Goal: Task Accomplishment & Management: Use online tool/utility

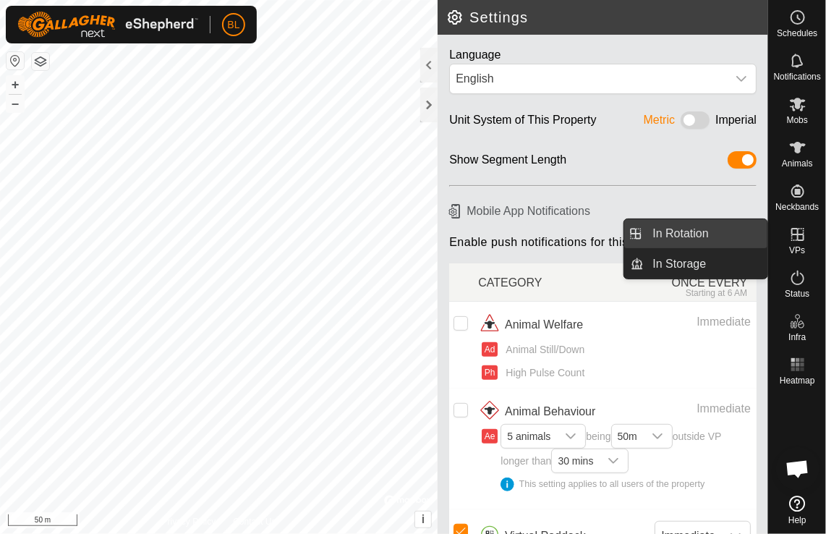
click at [693, 234] on link "In Rotation" at bounding box center [707, 233] width 124 height 29
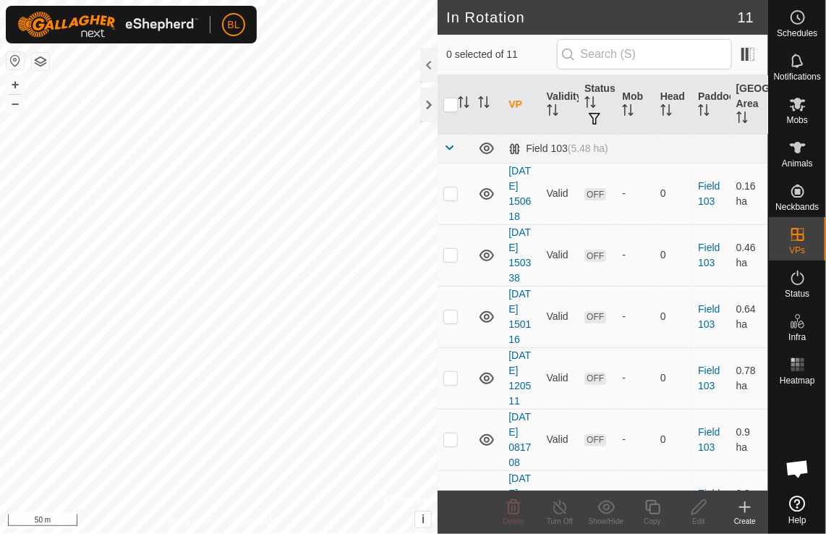
click at [744, 508] on icon at bounding box center [745, 507] width 17 height 17
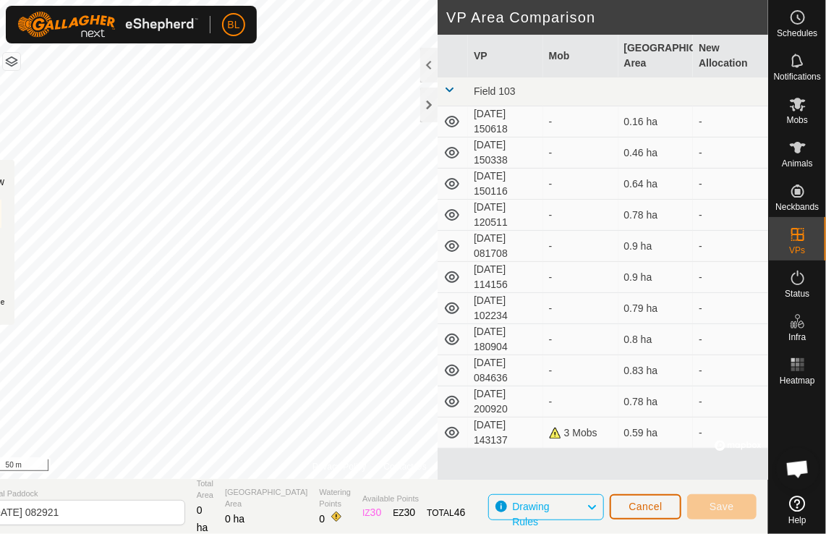
click at [652, 503] on span "Cancel" at bounding box center [646, 507] width 34 height 12
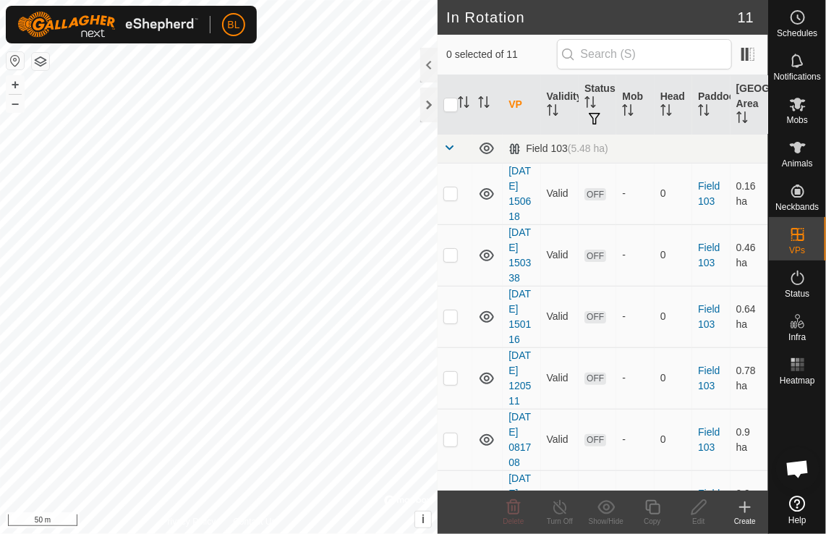
click at [745, 508] on icon at bounding box center [745, 507] width 0 height 10
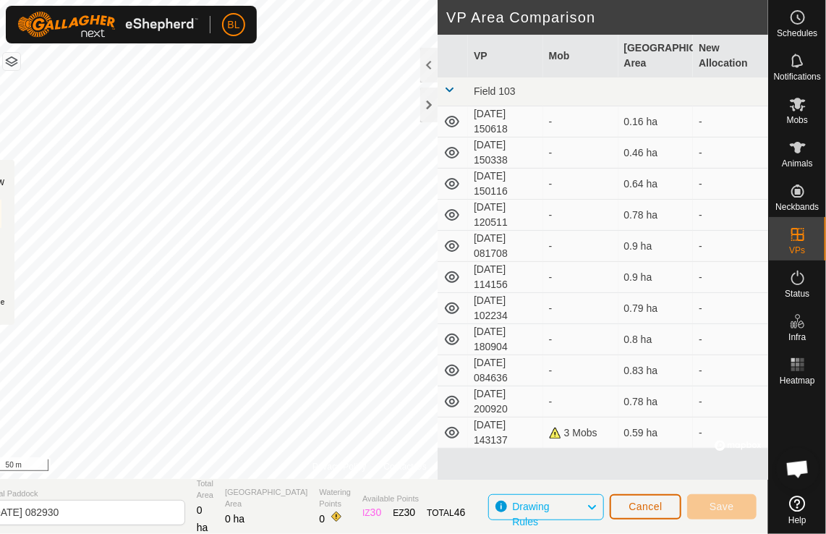
click at [656, 512] on span "Cancel" at bounding box center [646, 507] width 34 height 12
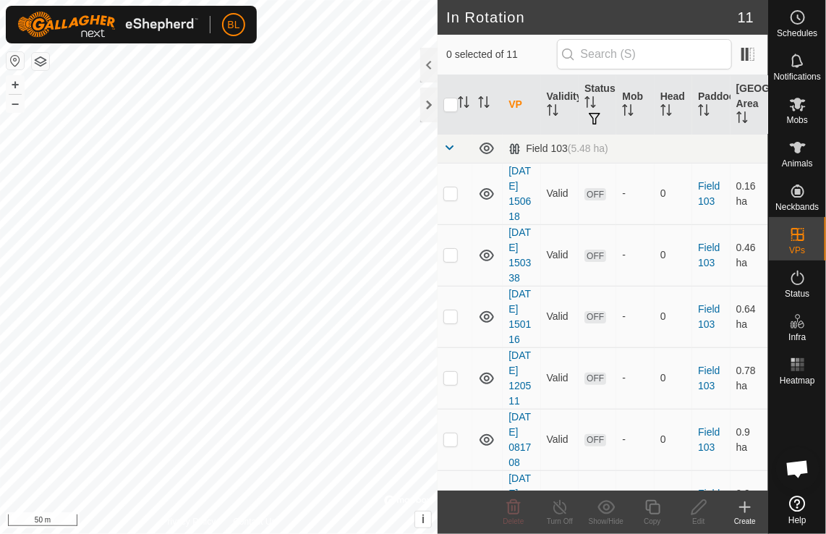
click at [747, 507] on icon at bounding box center [745, 507] width 10 height 0
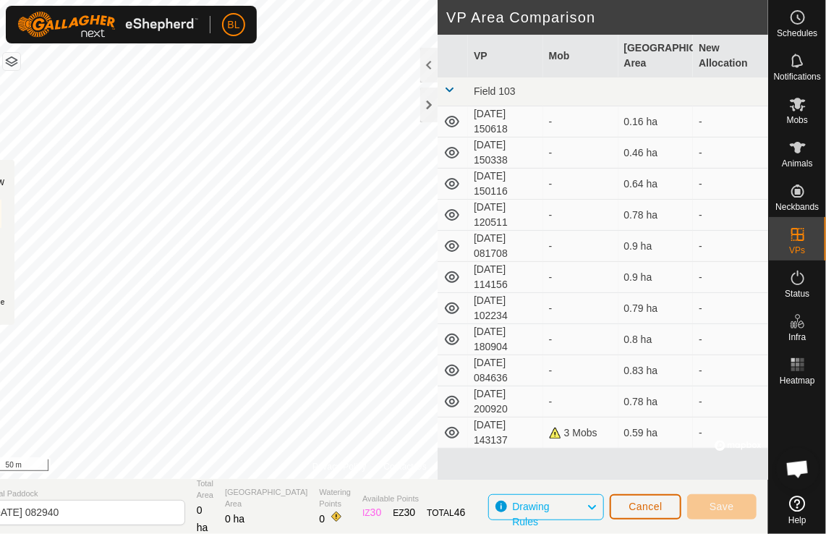
click at [642, 509] on span "Cancel" at bounding box center [646, 507] width 34 height 12
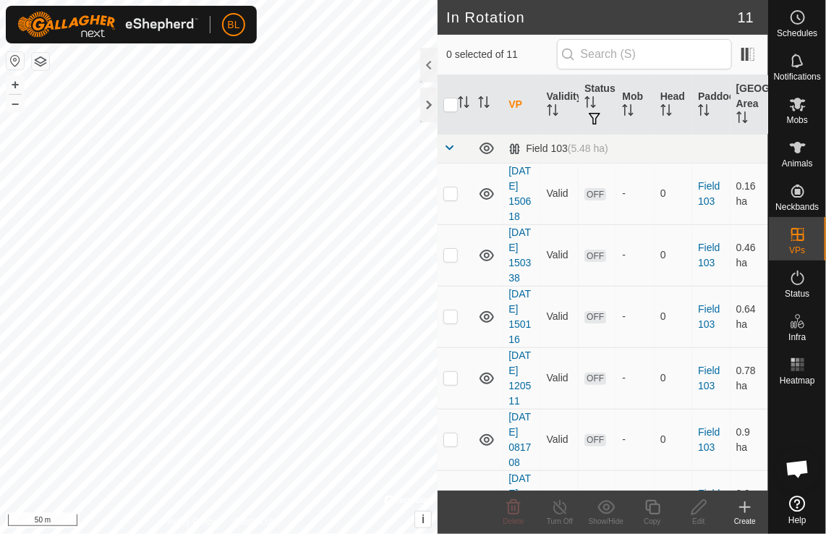
click at [750, 508] on icon at bounding box center [745, 507] width 17 height 17
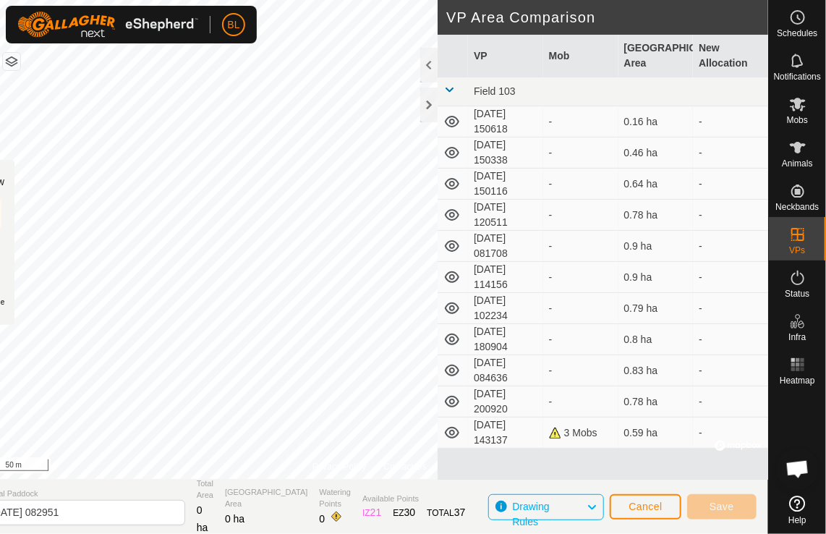
click at [212, 39] on div "BL" at bounding box center [131, 25] width 251 height 38
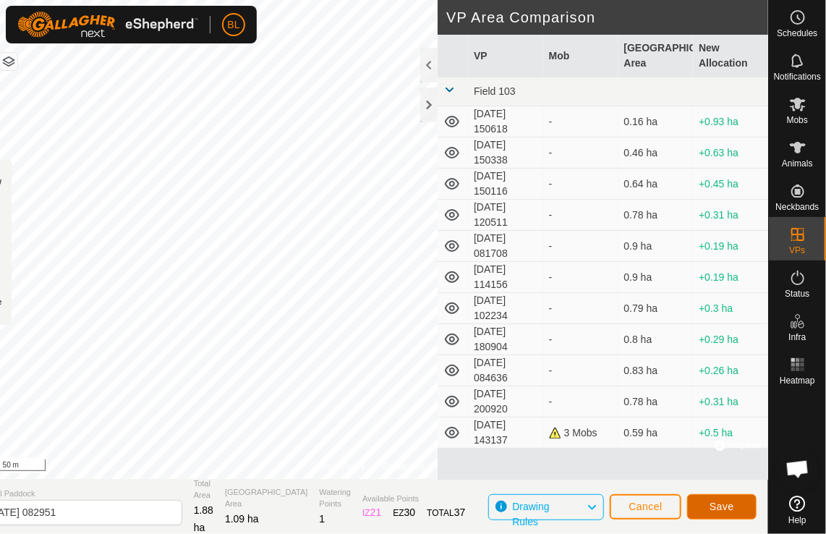
click at [721, 508] on span "Save" at bounding box center [722, 507] width 25 height 12
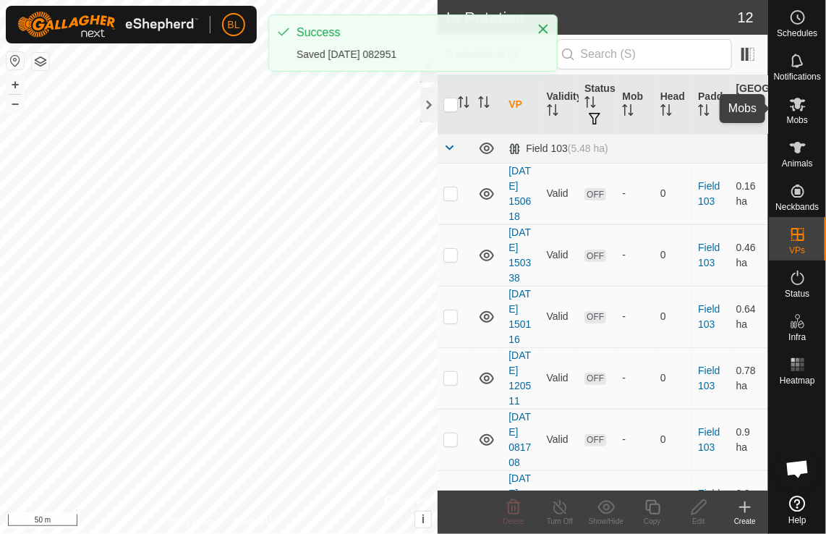
click at [795, 106] on icon at bounding box center [798, 105] width 16 height 14
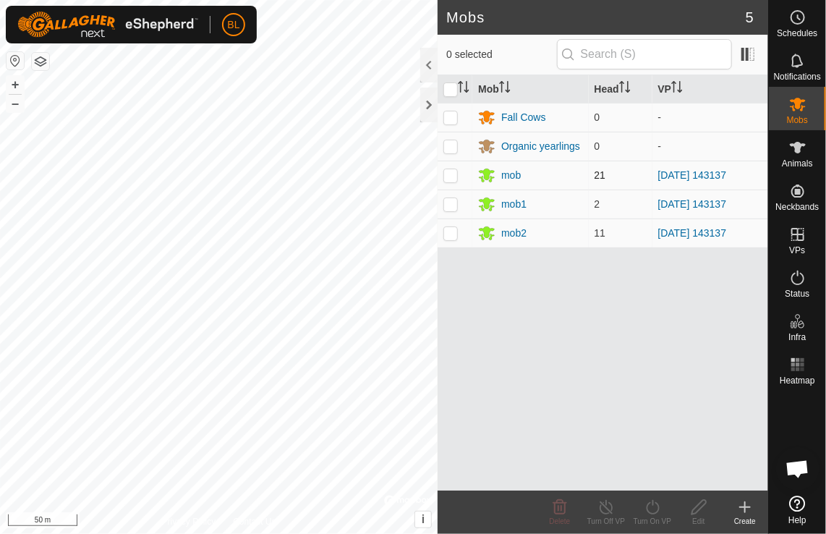
click at [452, 175] on p-checkbox at bounding box center [451, 175] width 14 height 12
checkbox input "true"
click at [453, 203] on p-checkbox at bounding box center [451, 204] width 14 height 12
checkbox input "true"
click at [452, 229] on p-checkbox at bounding box center [451, 233] width 14 height 12
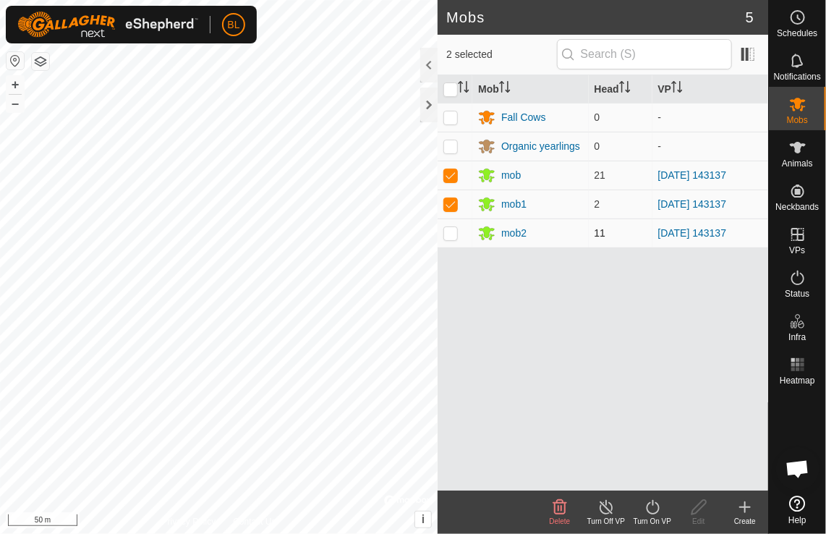
checkbox input "true"
click at [650, 503] on icon at bounding box center [652, 507] width 13 height 14
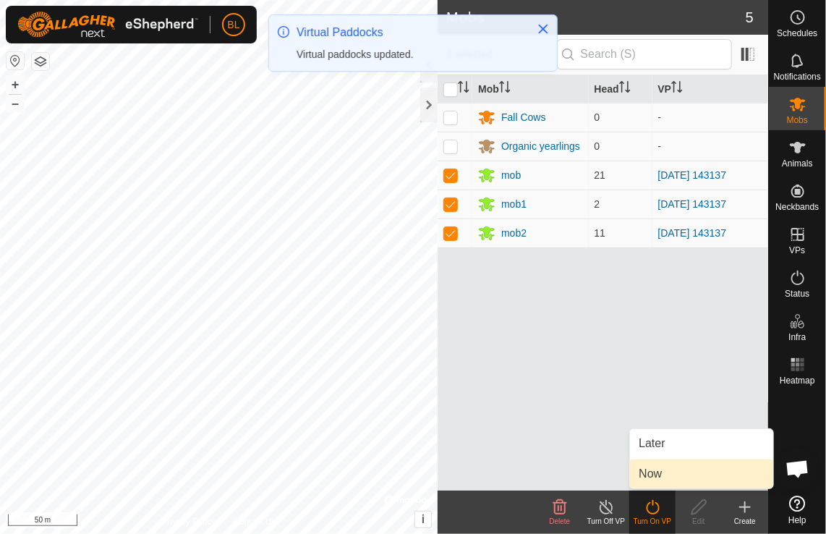
click at [656, 479] on link "Now" at bounding box center [701, 474] width 143 height 29
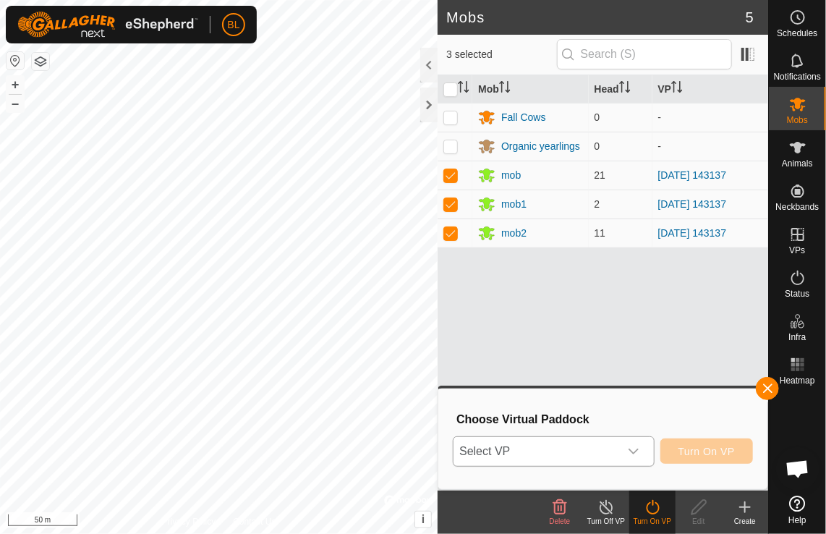
click at [637, 456] on icon "dropdown trigger" at bounding box center [634, 452] width 12 height 12
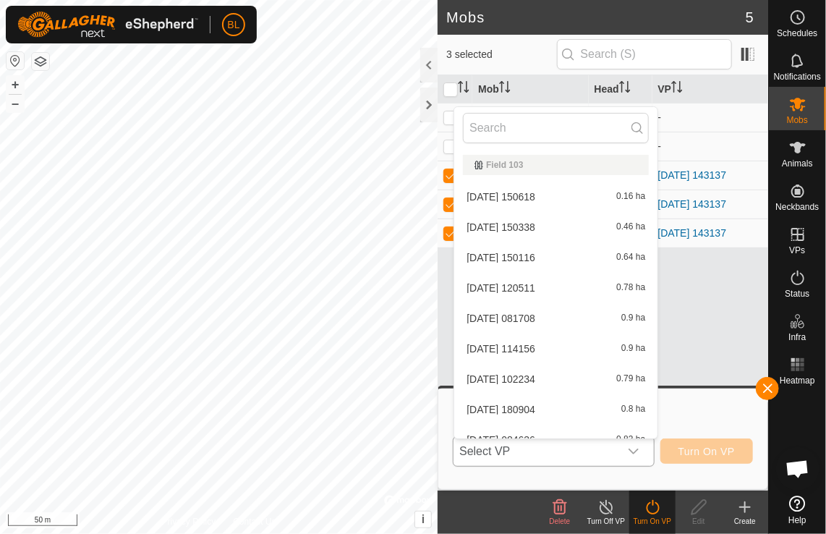
click at [637, 456] on icon "dropdown trigger" at bounding box center [634, 452] width 12 height 12
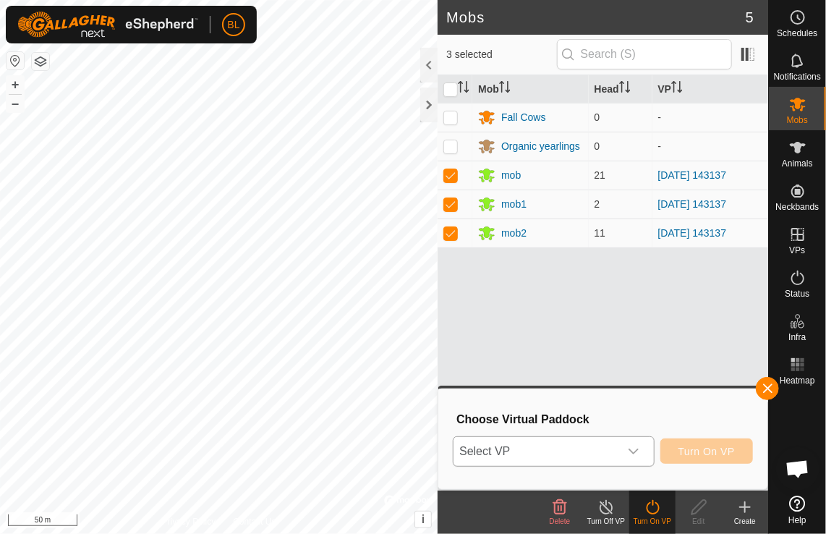
click at [637, 456] on icon "dropdown trigger" at bounding box center [634, 452] width 12 height 12
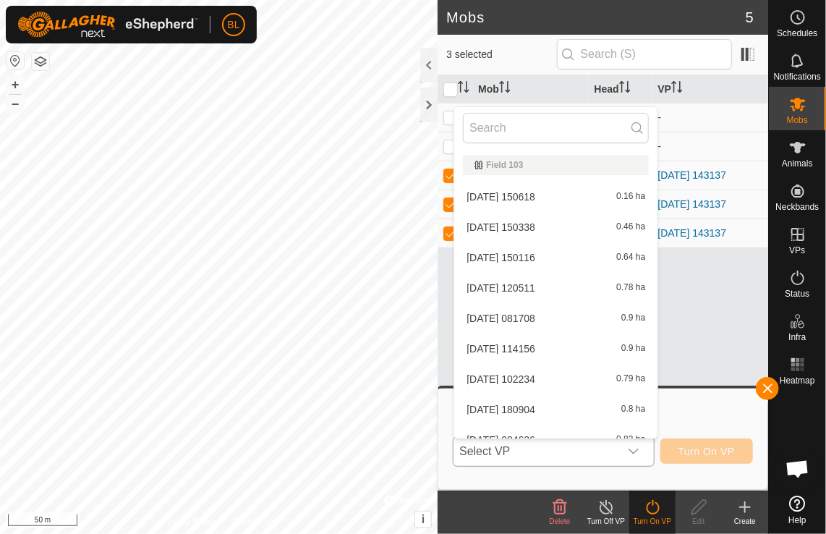
scroll to position [107, 0]
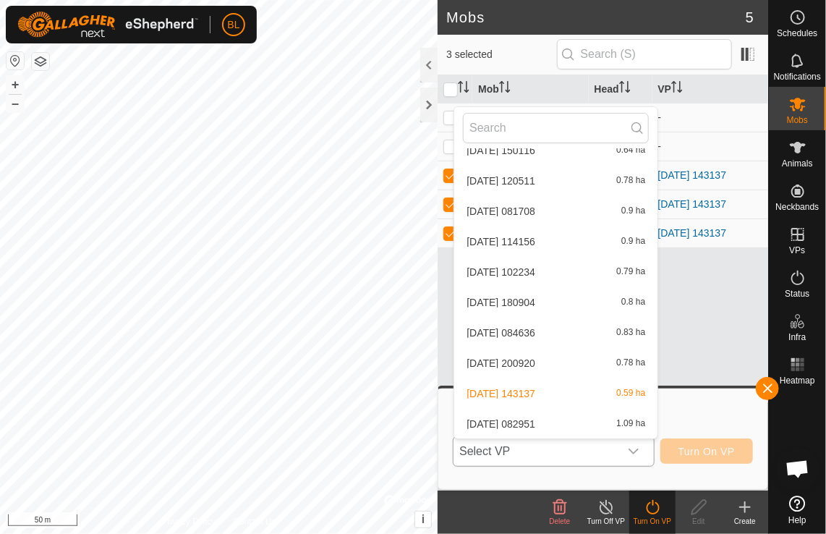
click at [529, 427] on li "[DATE] 082951 1.09 ha" at bounding box center [555, 424] width 203 height 29
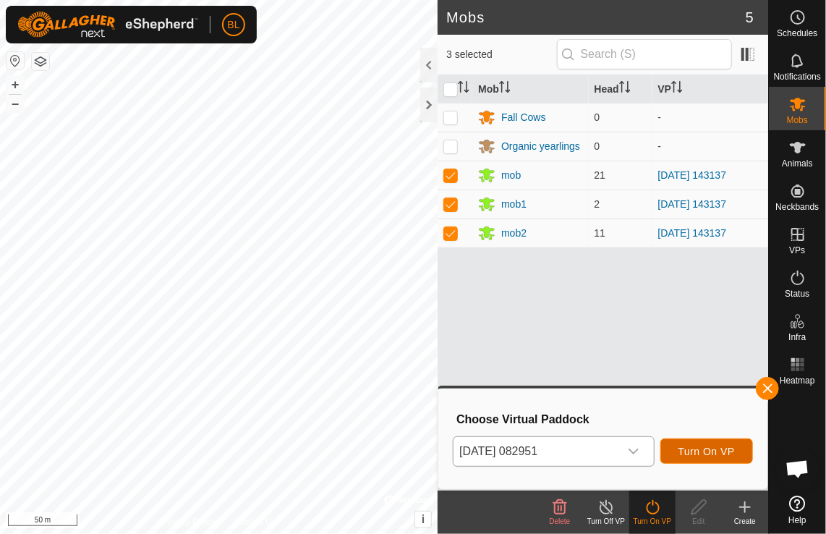
click at [711, 450] on span "Turn On VP" at bounding box center [707, 452] width 56 height 12
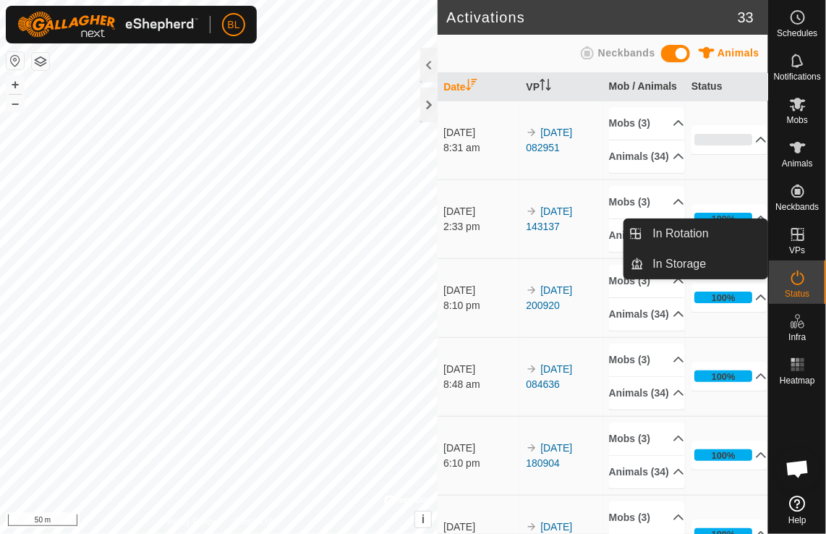
click at [792, 237] on icon at bounding box center [798, 234] width 17 height 17
click at [703, 233] on link "In Rotation" at bounding box center [707, 233] width 124 height 29
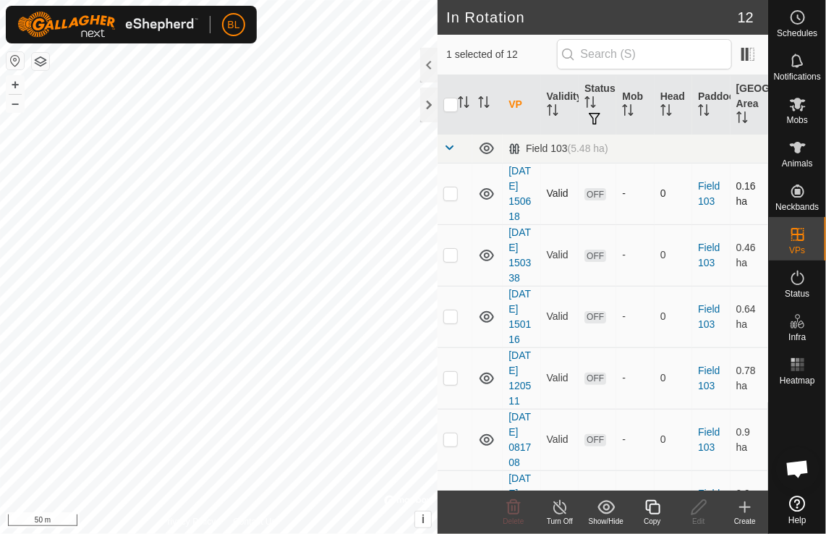
click at [452, 199] on p-checkbox at bounding box center [451, 193] width 14 height 12
checkbox input "false"
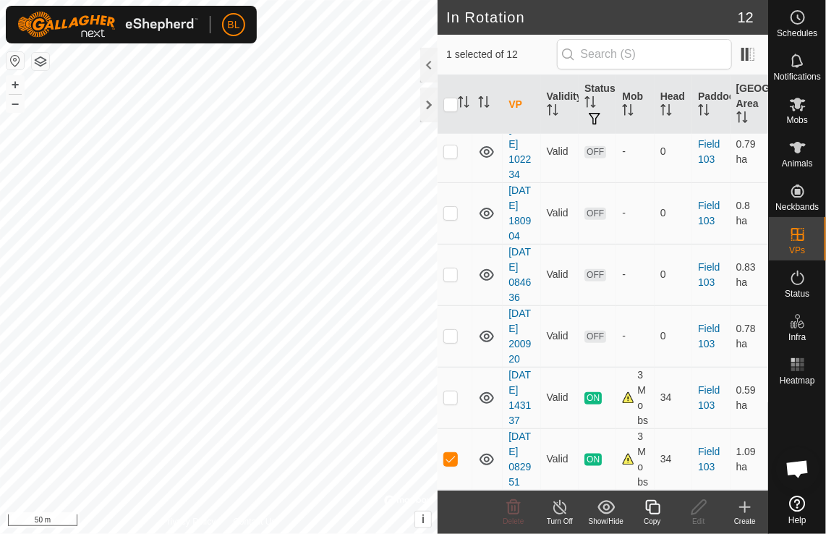
scroll to position [591, 0]
click at [793, 279] on icon at bounding box center [798, 277] width 17 height 17
